Goal: Information Seeking & Learning: Learn about a topic

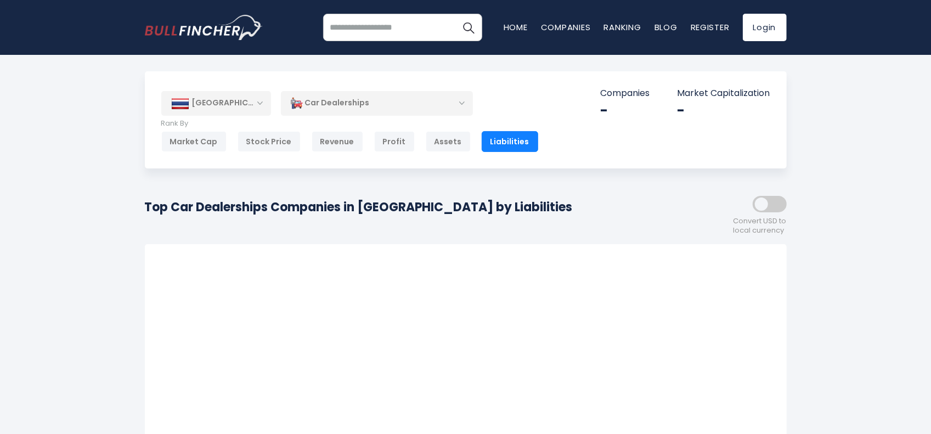
click at [360, 97] on div "Car Dealerships" at bounding box center [377, 102] width 192 height 25
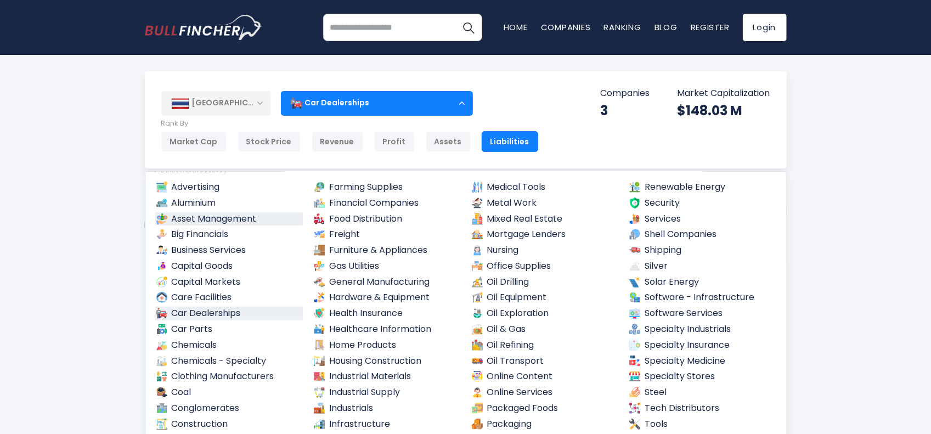
scroll to position [329, 0]
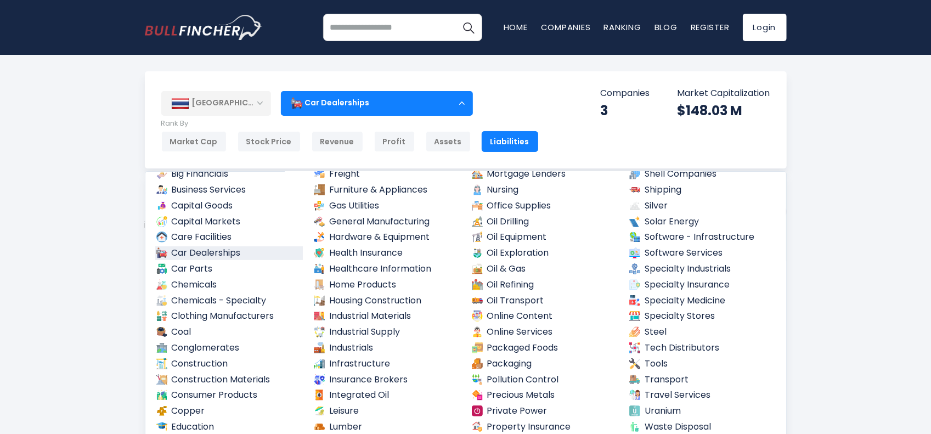
click at [78, 262] on div "Thailand Entire World 30,373 North America 3,966" at bounding box center [465, 437] width 931 height 732
click at [437, 103] on div "Car Dealerships" at bounding box center [377, 102] width 192 height 25
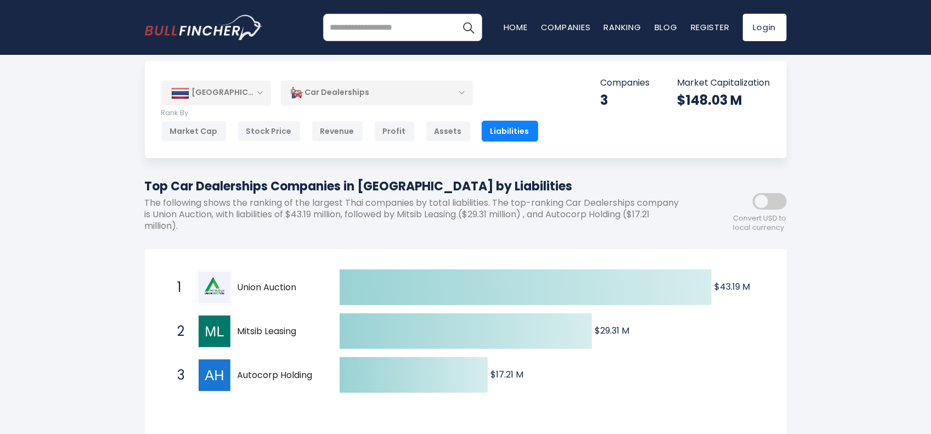
scroll to position [0, 0]
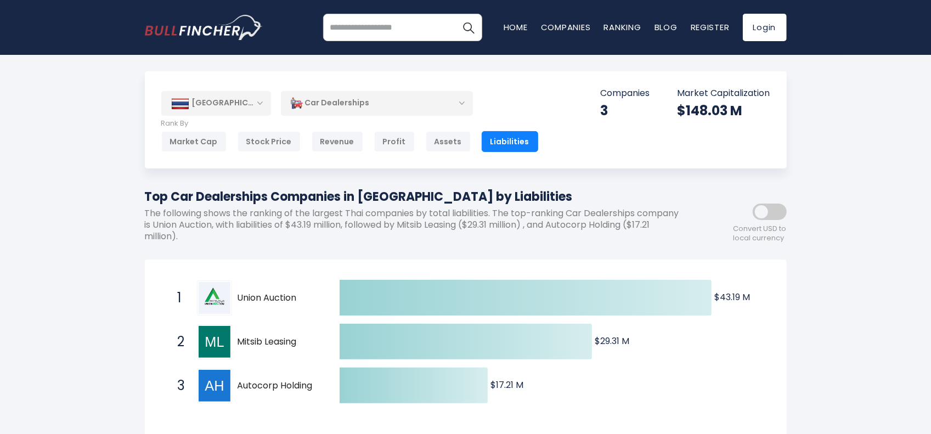
click at [415, 104] on div "Car Dealerships" at bounding box center [377, 102] width 192 height 25
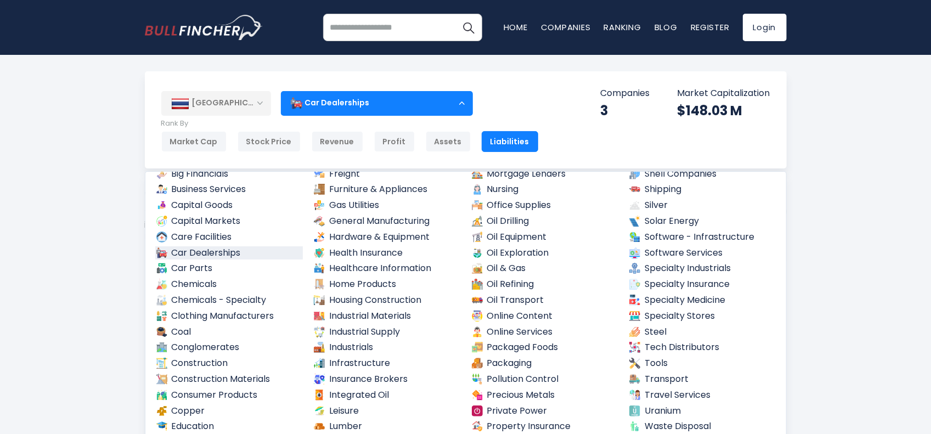
click at [415, 103] on div "Car Dealerships" at bounding box center [377, 102] width 192 height 25
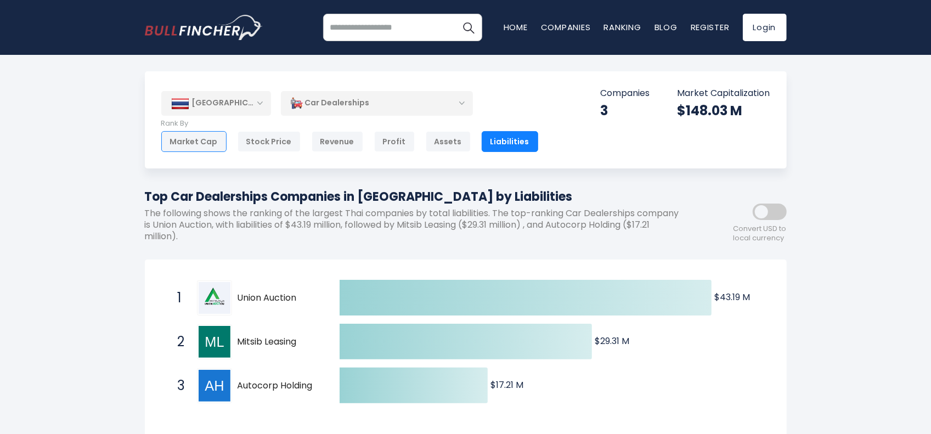
click at [199, 146] on div "Market Cap" at bounding box center [193, 141] width 65 height 21
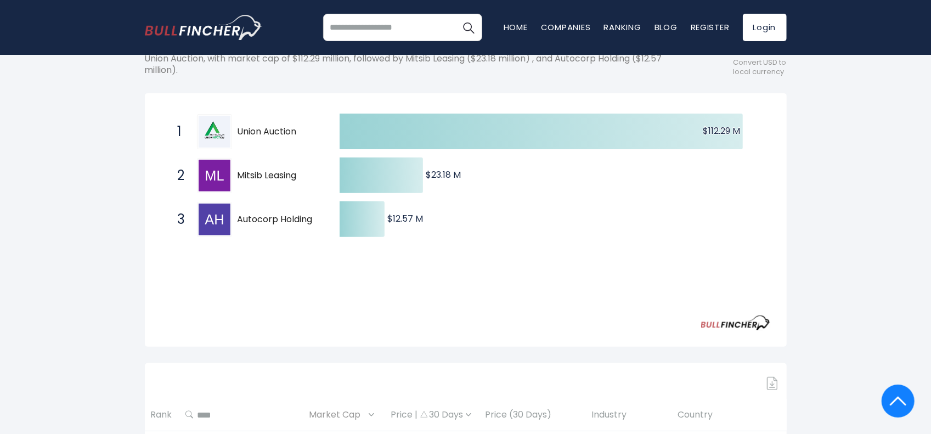
scroll to position [126, 0]
